Goal: Information Seeking & Learning: Learn about a topic

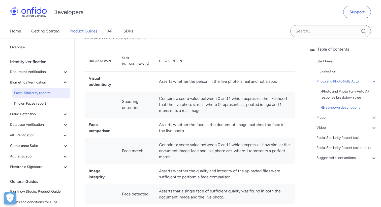
scroll to position [397, 0]
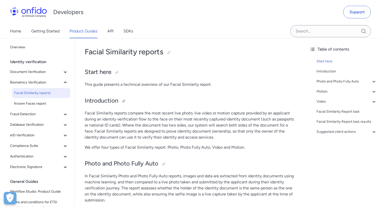
scroll to position [21, 0]
click at [43, 106] on span "Known Faces report" at bounding box center [41, 104] width 54 height 6
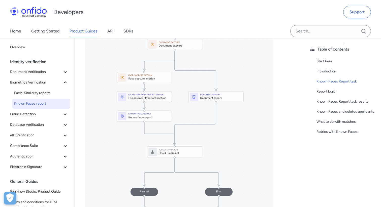
scroll to position [266, 0]
